Goal: Task Accomplishment & Management: Manage account settings

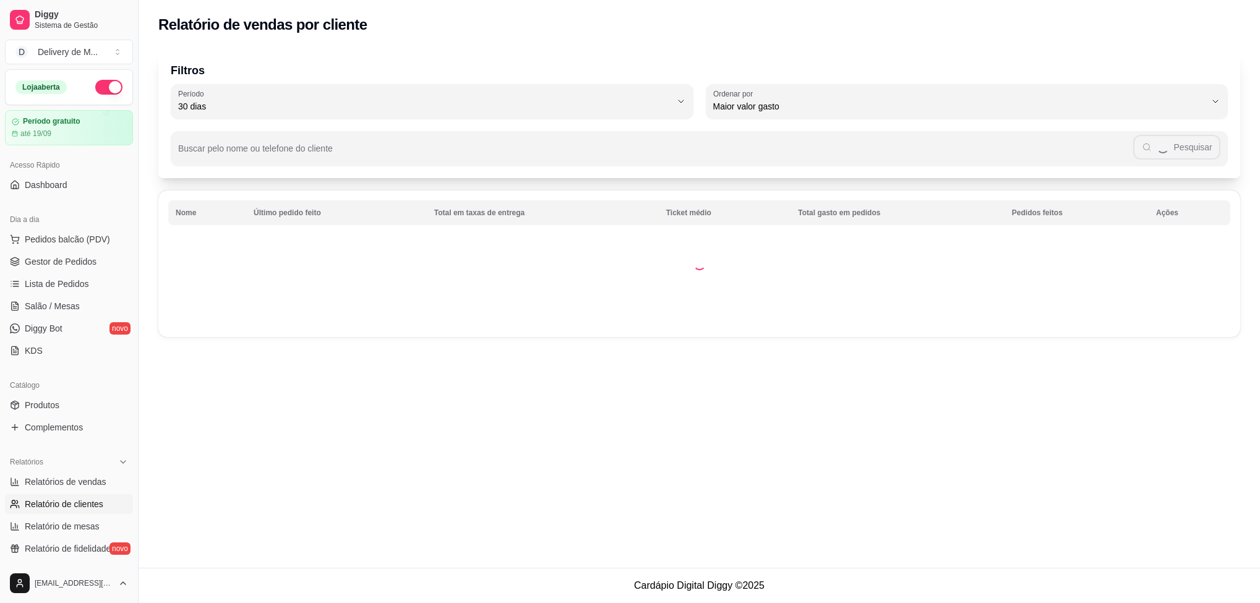
select select "30"
select select "HIGHEST_TOTAL_SPENT_WITH_ORDERS"
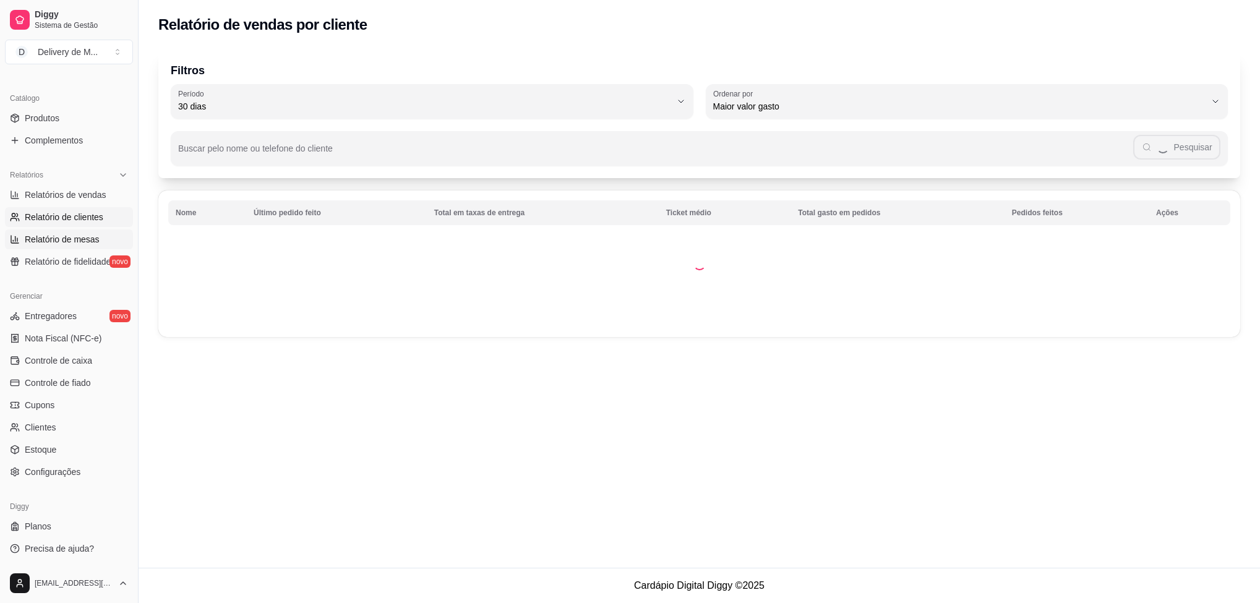
click at [67, 239] on span "Relatório de mesas" at bounding box center [62, 239] width 75 height 12
select select "TOTAL_OF_ORDERS"
select select "7"
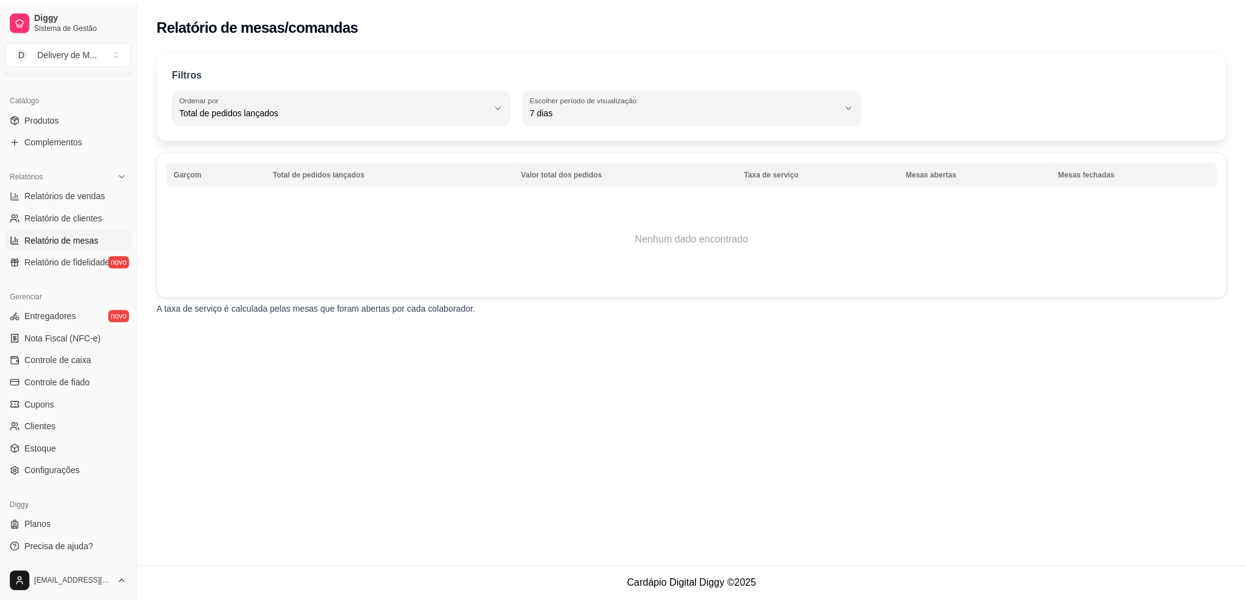
scroll to position [9, 0]
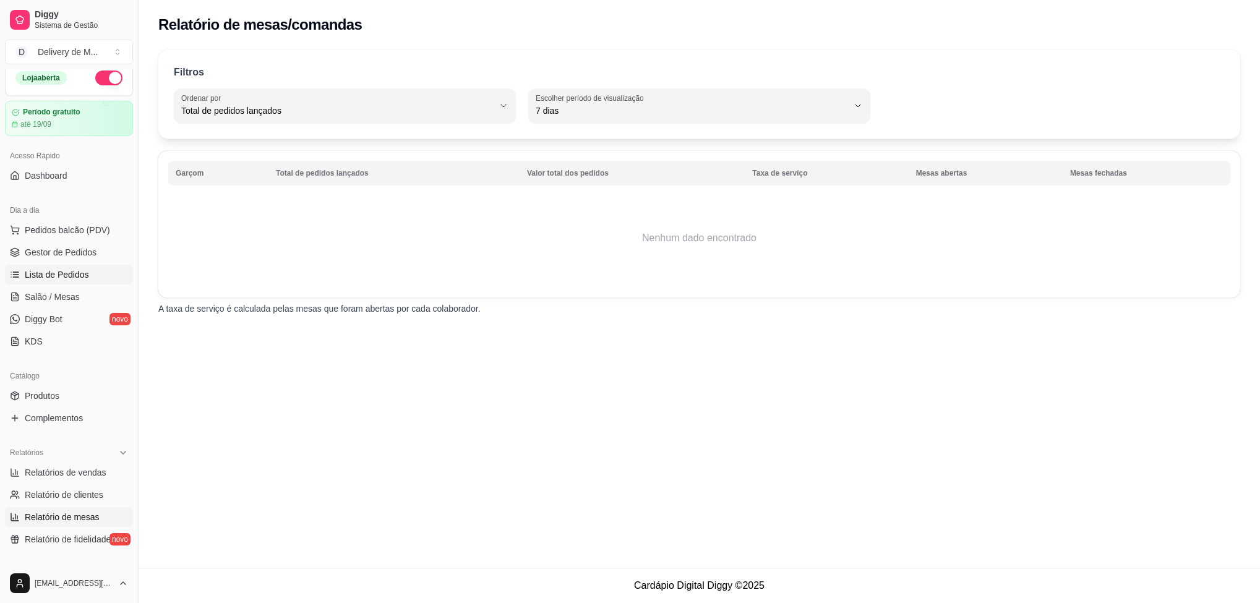
click at [91, 272] on link "Lista de Pedidos" at bounding box center [69, 275] width 128 height 20
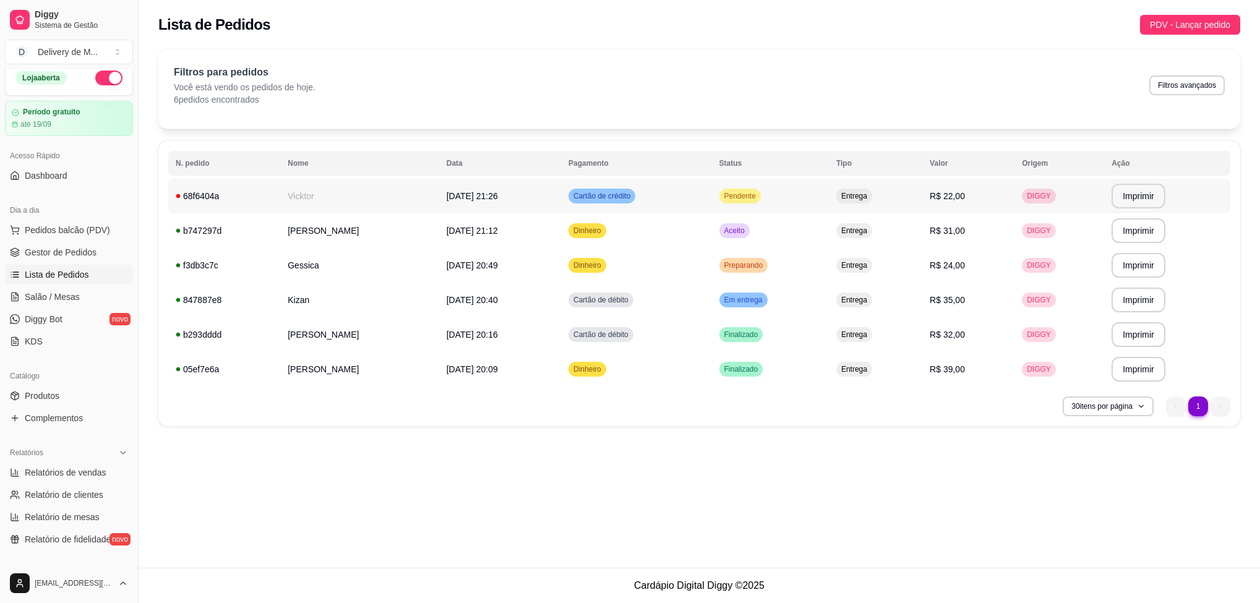
click at [798, 207] on td "Pendente" at bounding box center [770, 196] width 117 height 35
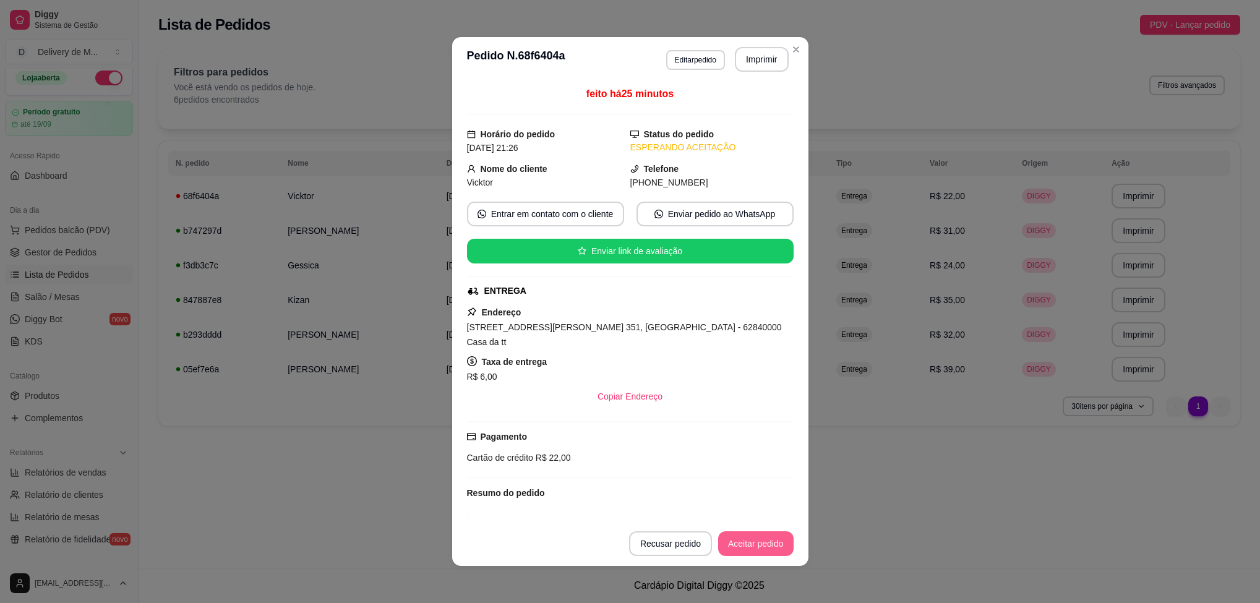
click at [773, 546] on button "Aceitar pedido" at bounding box center [755, 544] width 75 height 25
click at [773, 546] on button "Mover para preparo" at bounding box center [745, 544] width 93 height 24
click at [773, 546] on button "Mover para entrega" at bounding box center [746, 544] width 93 height 24
click at [765, 538] on button "Mover para finalizado" at bounding box center [742, 544] width 100 height 24
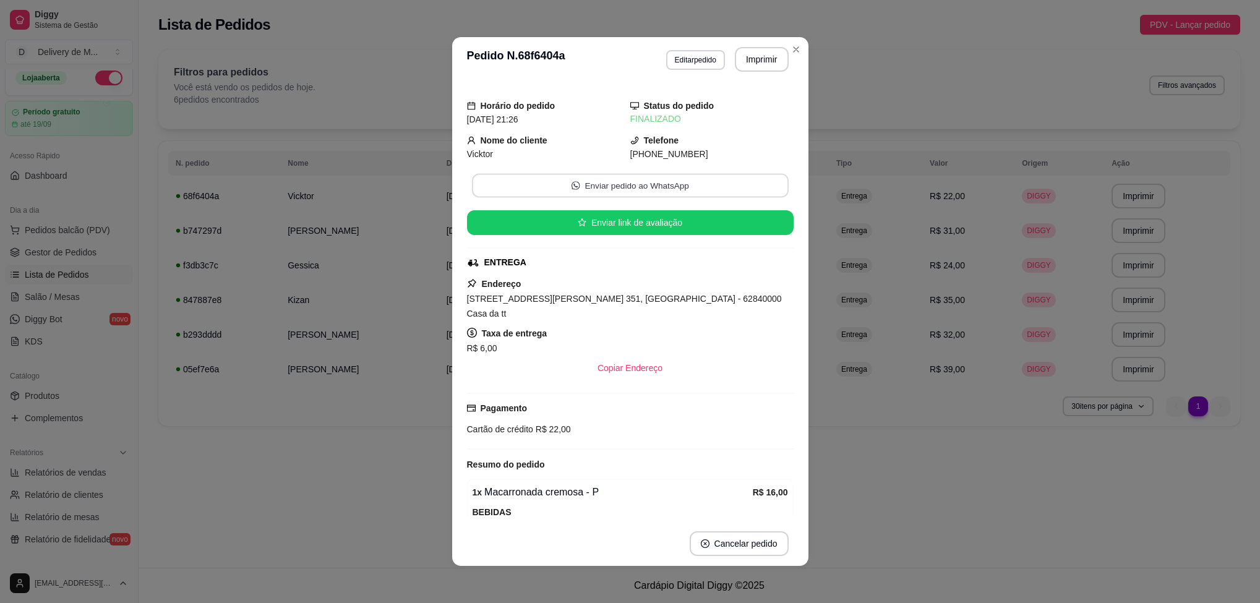
click at [682, 190] on button "Enviar pedido ao WhatsApp" at bounding box center [630, 186] width 317 height 24
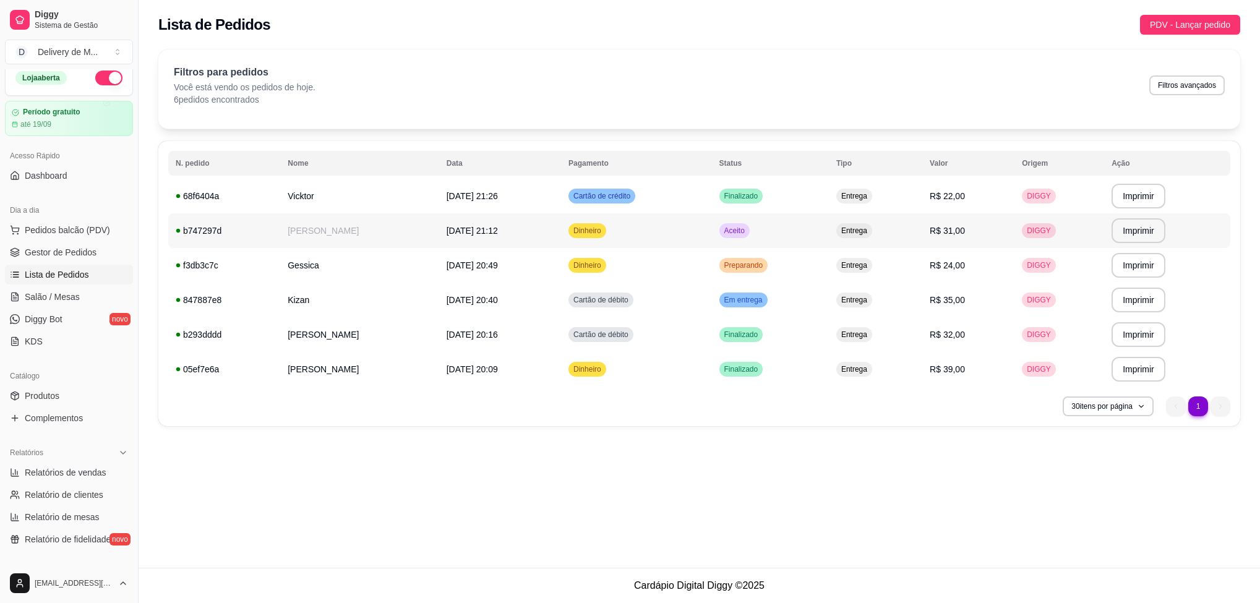
click at [797, 238] on td "Aceito" at bounding box center [770, 230] width 117 height 35
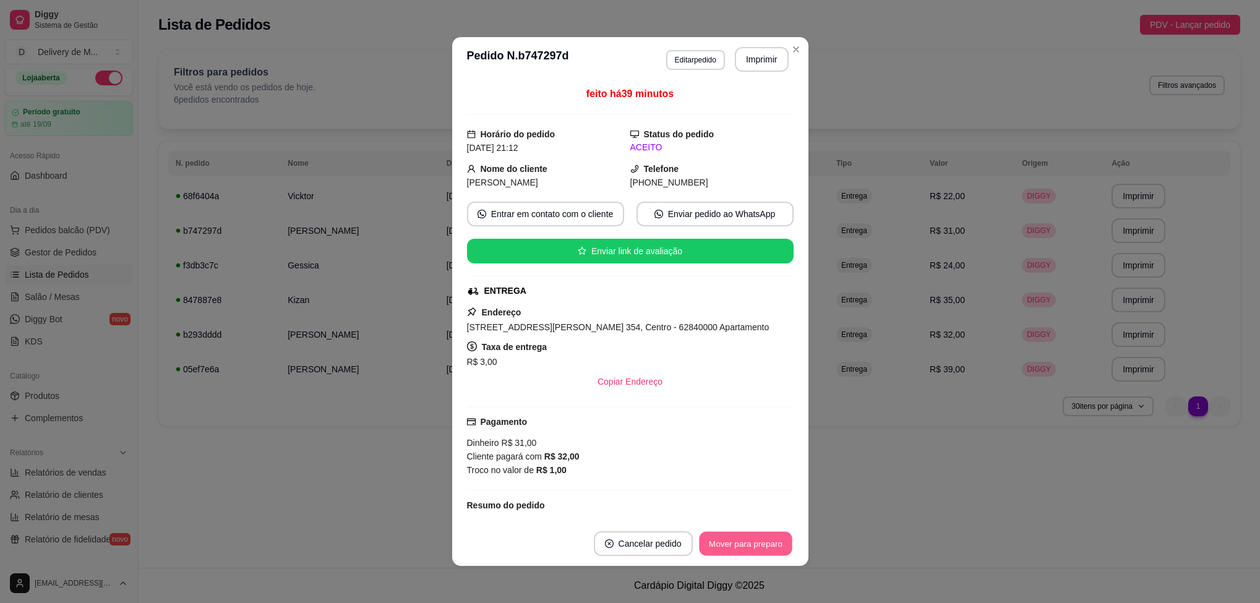
click at [739, 541] on button "Mover para preparo" at bounding box center [745, 544] width 93 height 24
click at [739, 541] on button "Mover para entrega" at bounding box center [746, 544] width 93 height 24
click at [739, 541] on button "Mover para finalizado" at bounding box center [742, 544] width 100 height 24
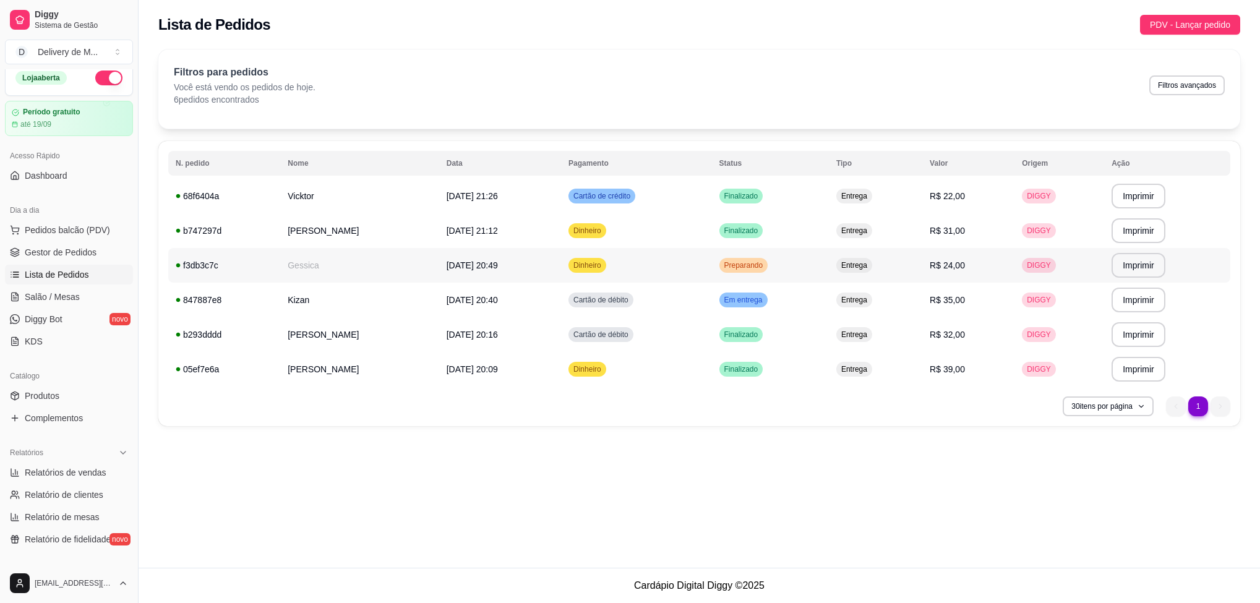
click at [790, 270] on td "Preparando" at bounding box center [770, 265] width 117 height 35
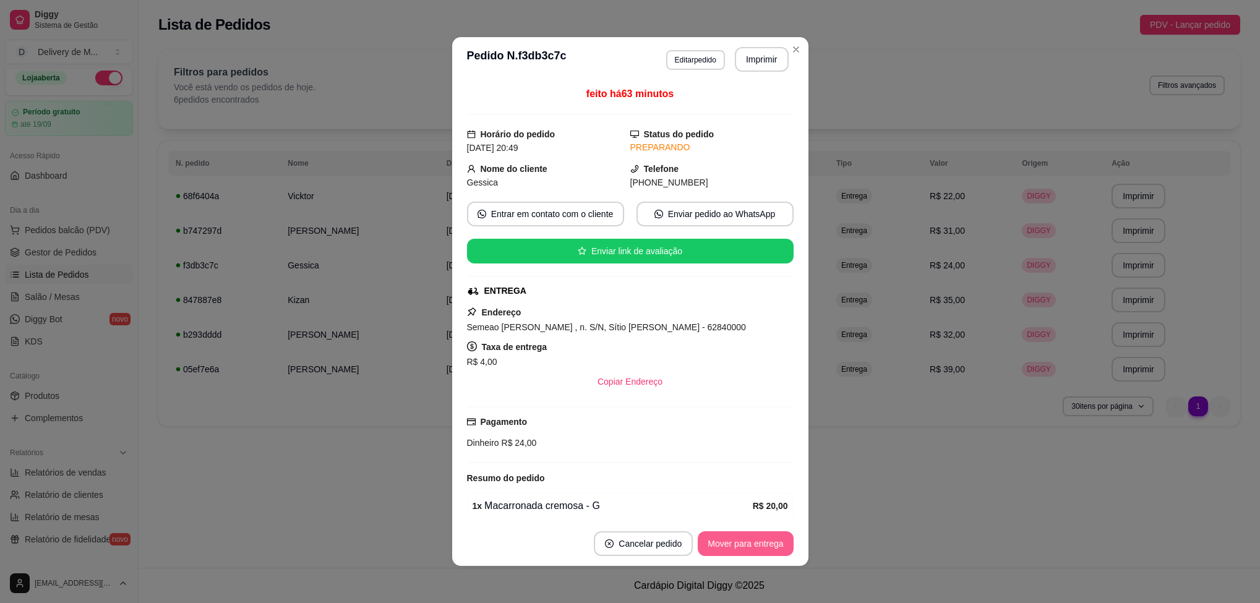
click at [778, 543] on button "Mover para entrega" at bounding box center [745, 544] width 95 height 25
click at [765, 545] on button "Mover para finalizado" at bounding box center [742, 544] width 100 height 24
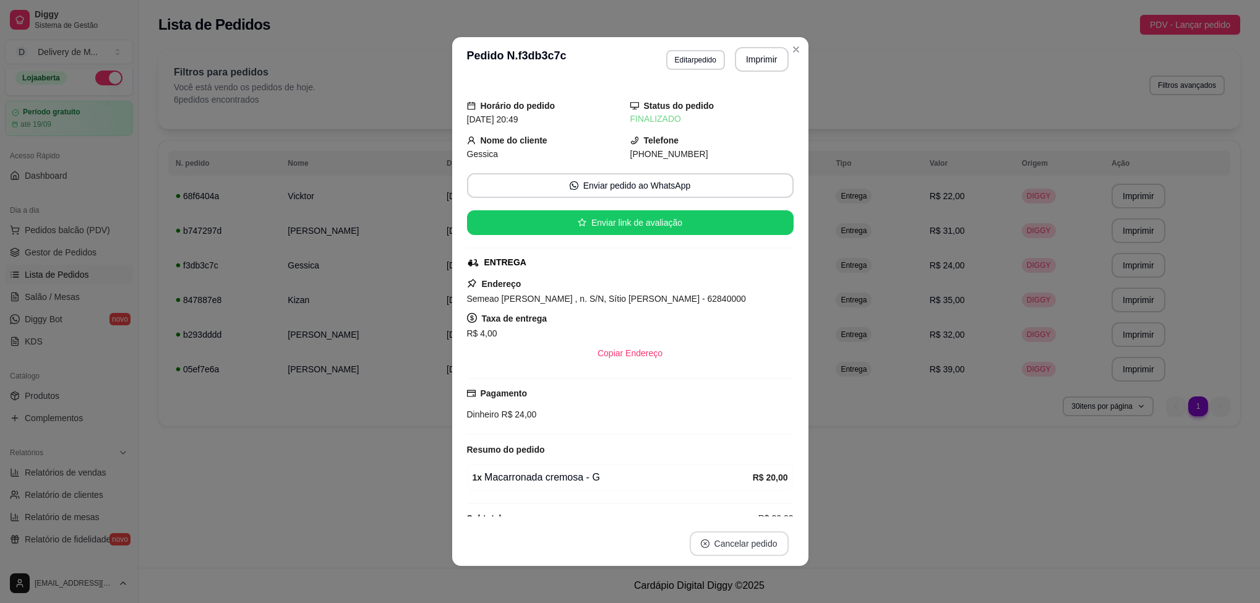
click at [765, 545] on button "Cancelar pedido" at bounding box center [739, 544] width 99 height 25
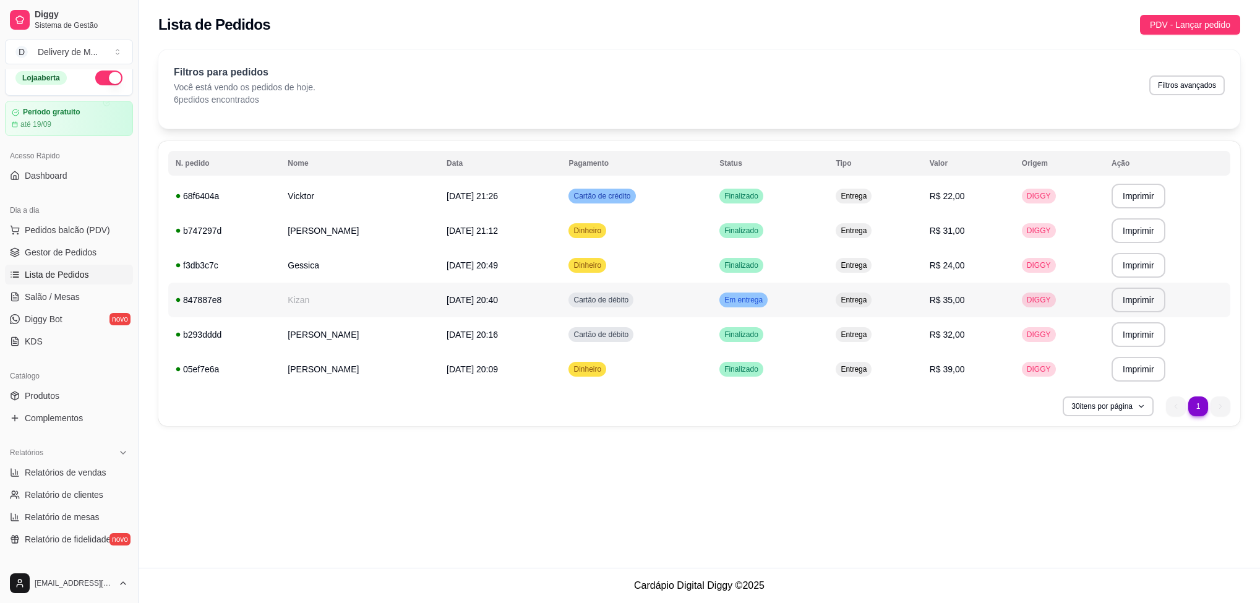
click at [765, 301] on span "Em entrega" at bounding box center [743, 300] width 43 height 10
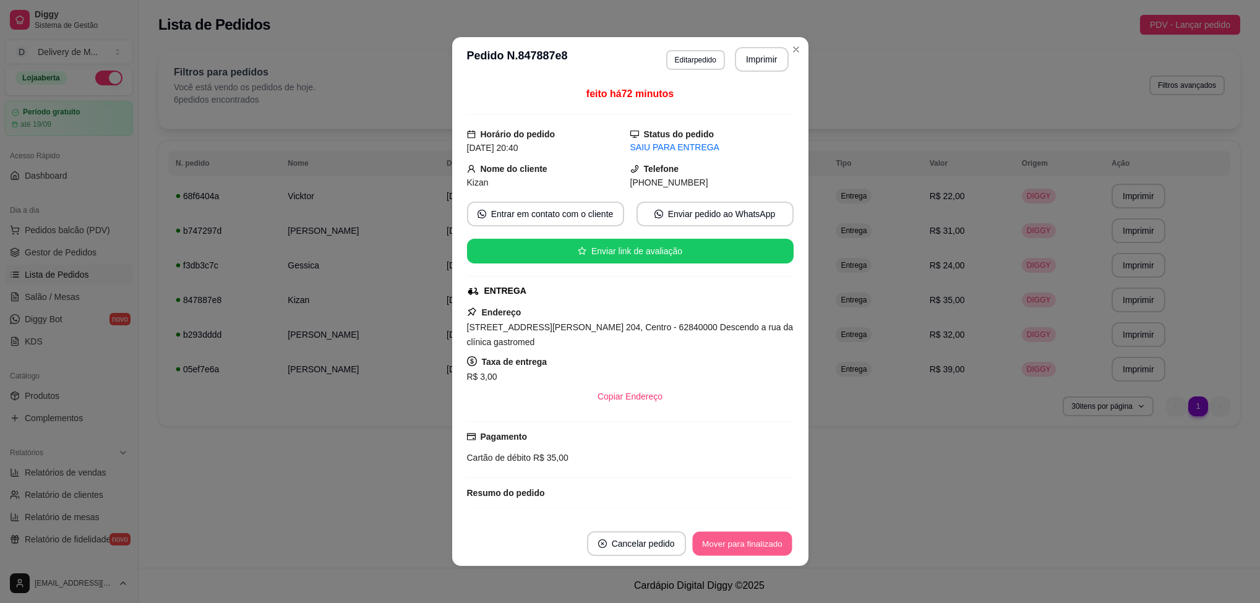
click at [762, 542] on button "Mover para finalizado" at bounding box center [742, 544] width 100 height 24
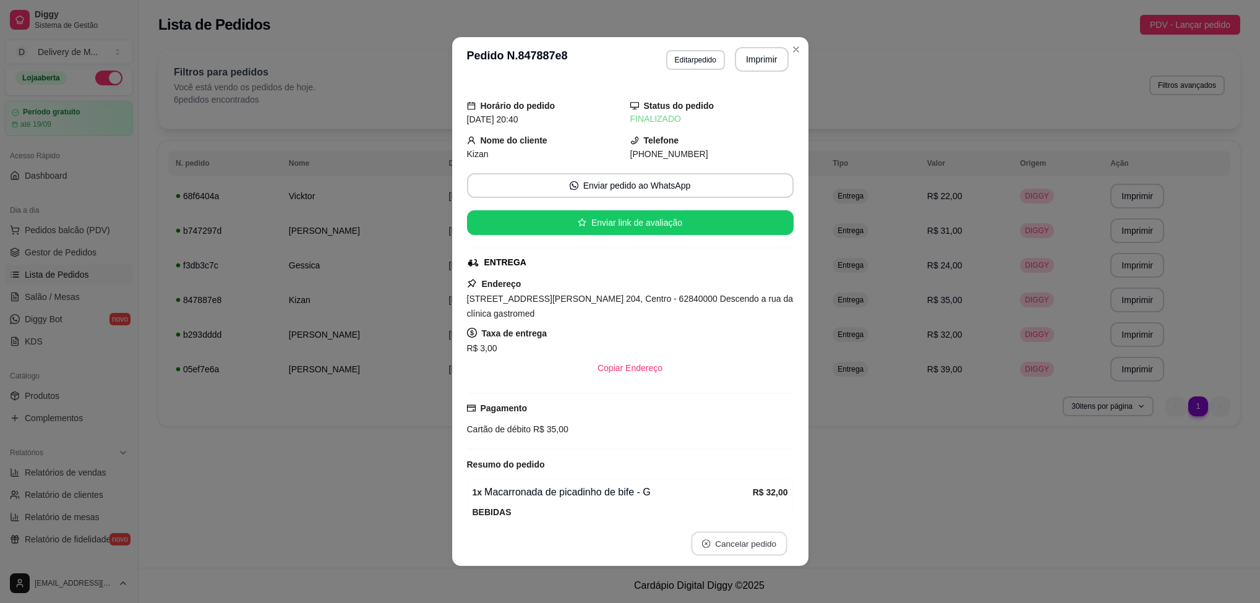
click at [762, 542] on button "Cancelar pedido" at bounding box center [739, 544] width 96 height 24
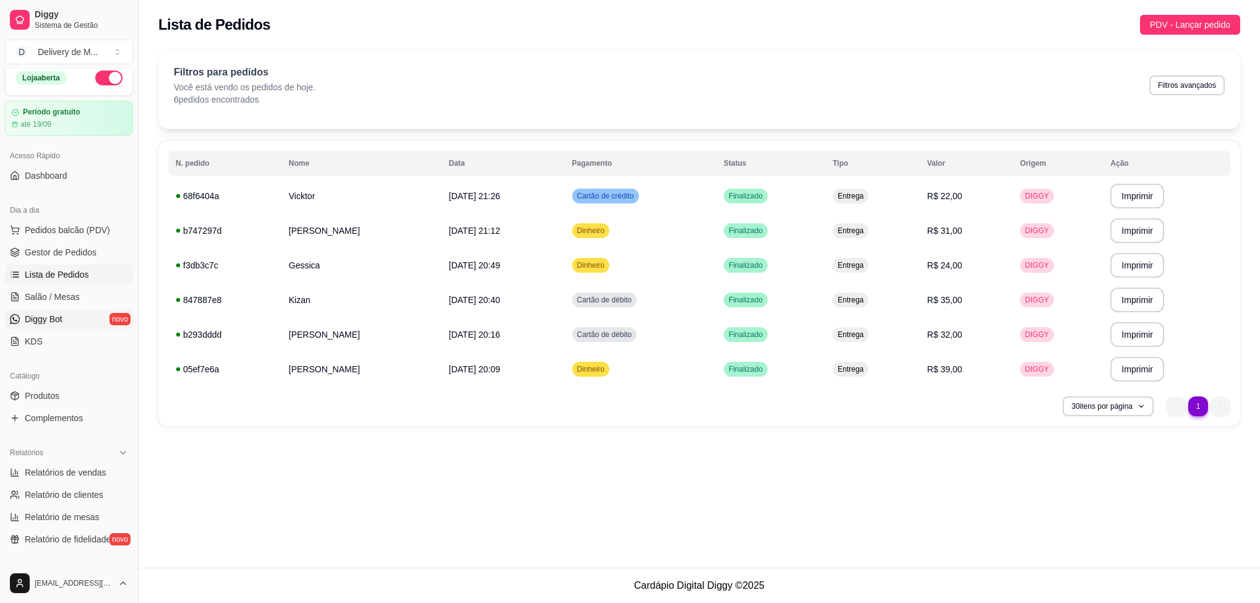
click at [56, 322] on span "Diggy Bot" at bounding box center [44, 319] width 38 height 12
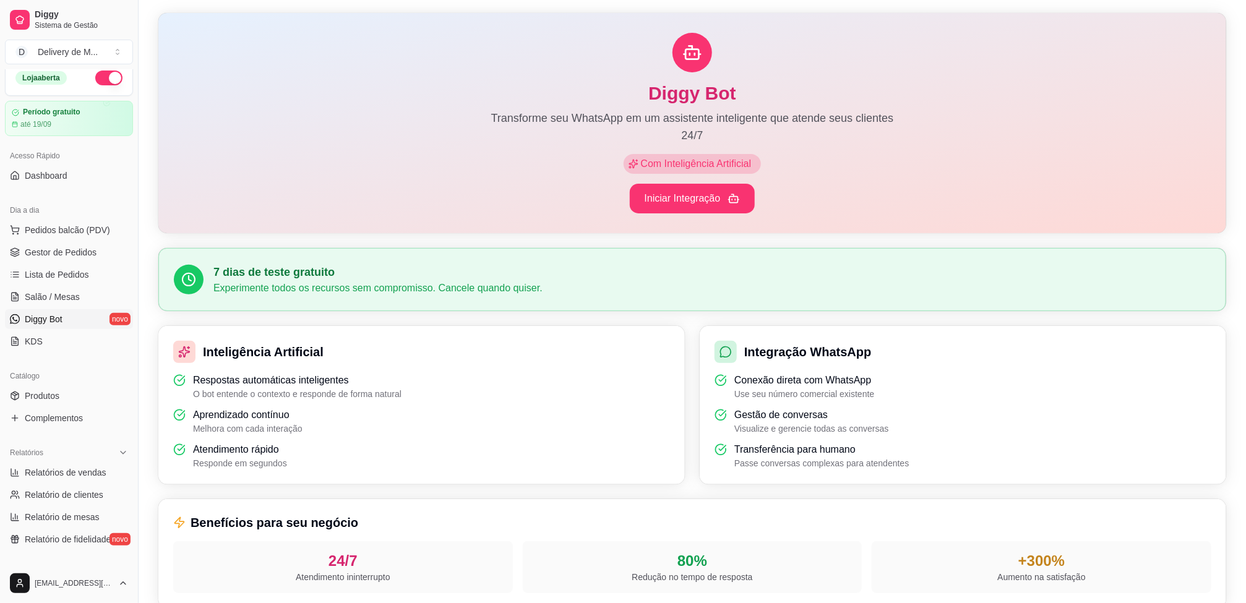
scroll to position [259, 0]
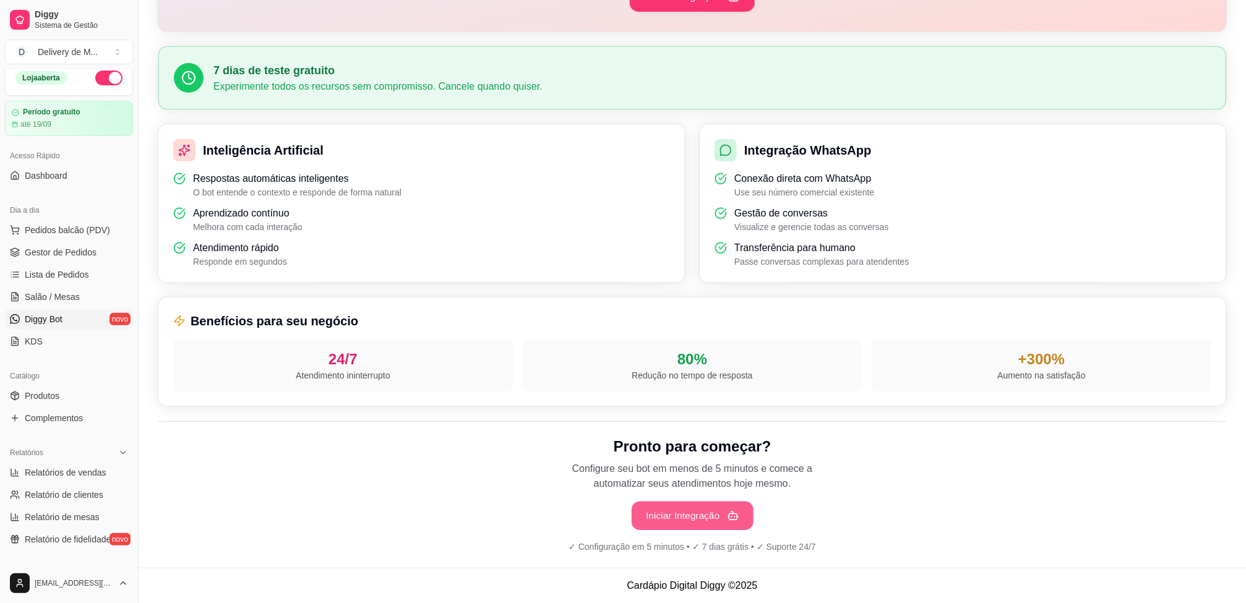
click at [731, 507] on button "Iniciar Integração" at bounding box center [693, 516] width 122 height 29
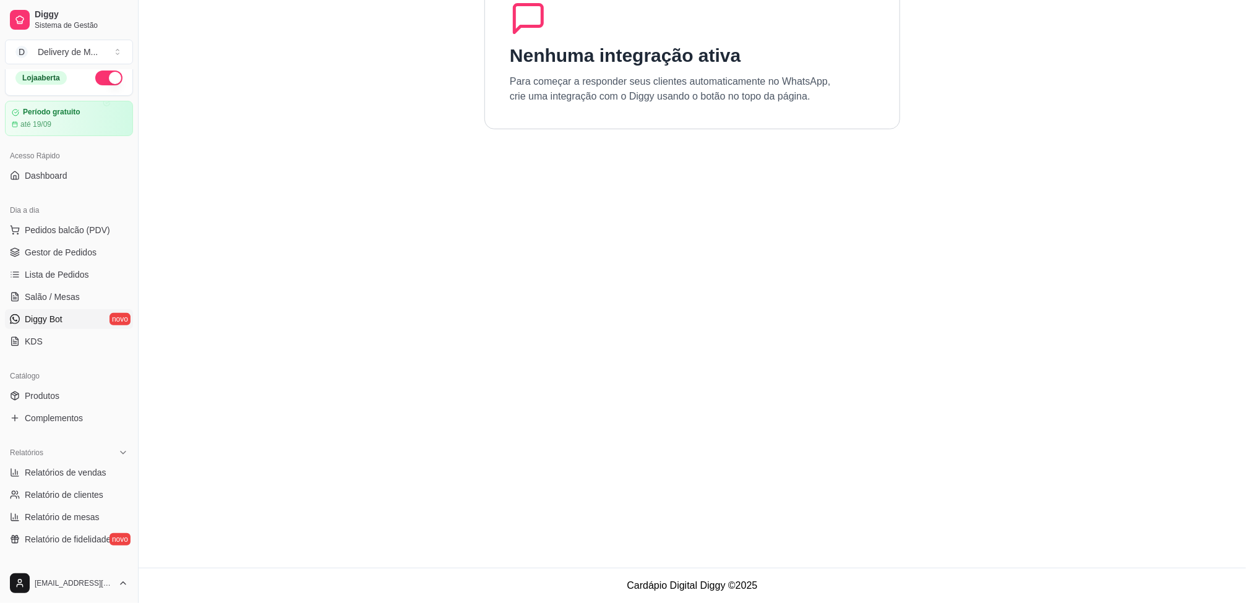
scroll to position [0, 0]
